Goal: Transaction & Acquisition: Purchase product/service

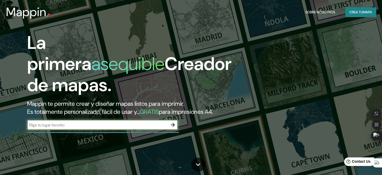
click at [365, 14] on font "mapa" at bounding box center [367, 12] width 9 height 5
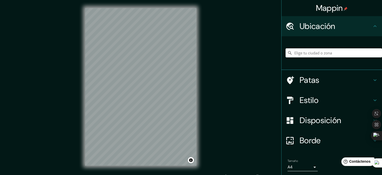
click at [350, 54] on input "Elige tu ciudad o zona" at bounding box center [334, 52] width 96 height 9
click at [315, 53] on input "Elige tu ciudad o zona" at bounding box center [334, 52] width 96 height 9
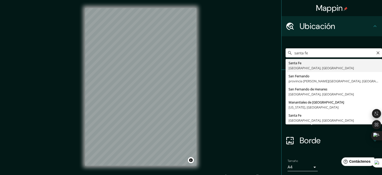
type input "Santa Fe, Provincia de Santa Fe, Argentina"
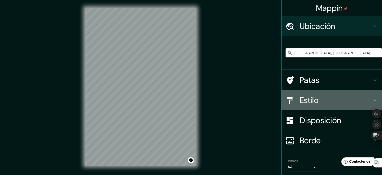
click at [305, 100] on font "Estilo" at bounding box center [309, 100] width 19 height 11
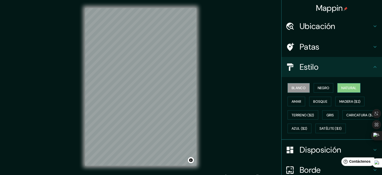
click at [353, 87] on font "Natural" at bounding box center [349, 87] width 15 height 5
click at [347, 117] on font "Caricatura ($2)" at bounding box center [361, 115] width 29 height 5
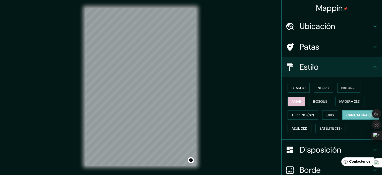
click at [297, 101] on font "Amar" at bounding box center [297, 101] width 10 height 5
click at [347, 117] on font "Caricatura ($2)" at bounding box center [361, 115] width 29 height 5
click at [312, 131] on button "Azul ($2)" at bounding box center [300, 128] width 24 height 10
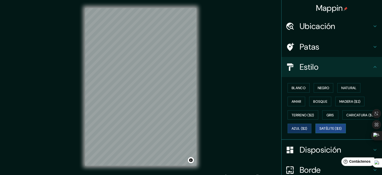
click at [320, 131] on font "Satélite ($3)" at bounding box center [331, 128] width 22 height 5
click at [340, 99] on font "Madera ($2)" at bounding box center [350, 101] width 21 height 5
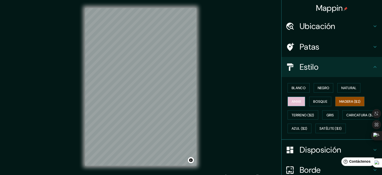
click at [292, 99] on font "Amar" at bounding box center [297, 101] width 10 height 5
click at [325, 98] on button "Bosque" at bounding box center [320, 101] width 22 height 10
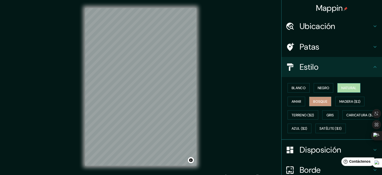
click at [346, 87] on font "Natural" at bounding box center [349, 87] width 15 height 5
click at [319, 84] on font "Negro" at bounding box center [324, 87] width 12 height 7
click at [318, 102] on font "Bosque" at bounding box center [320, 101] width 14 height 5
click at [330, 117] on font "Gris" at bounding box center [331, 115] width 8 height 7
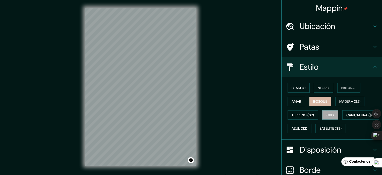
click at [318, 100] on font "Bosque" at bounding box center [320, 101] width 14 height 5
click at [297, 99] on font "Amar" at bounding box center [297, 101] width 10 height 5
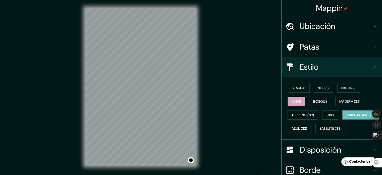
click at [347, 117] on font "Caricatura ($2)" at bounding box center [361, 115] width 29 height 5
click at [298, 102] on font "Amar" at bounding box center [297, 101] width 10 height 5
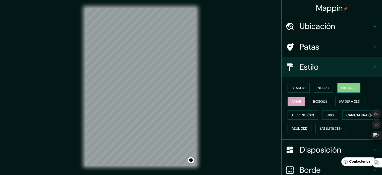
click at [351, 89] on font "Natural" at bounding box center [349, 87] width 15 height 5
click at [322, 100] on font "Bosque" at bounding box center [320, 101] width 14 height 5
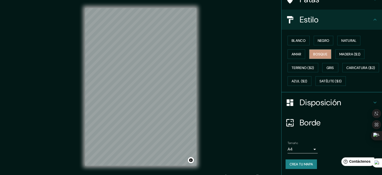
click at [332, 108] on font "Disposición" at bounding box center [320, 102] width 41 height 11
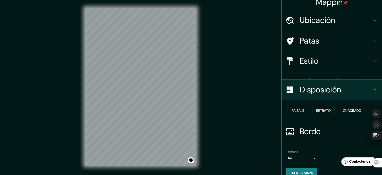
scroll to position [6, 0]
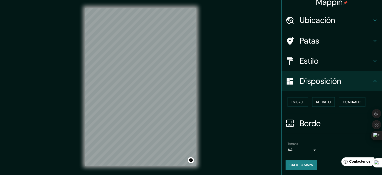
click at [310, 121] on font "Borde" at bounding box center [310, 123] width 21 height 11
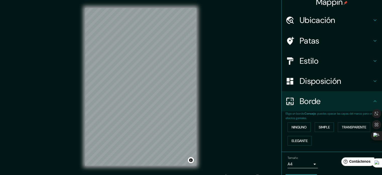
scroll to position [0, 0]
